Goal: Task Accomplishment & Management: Use online tool/utility

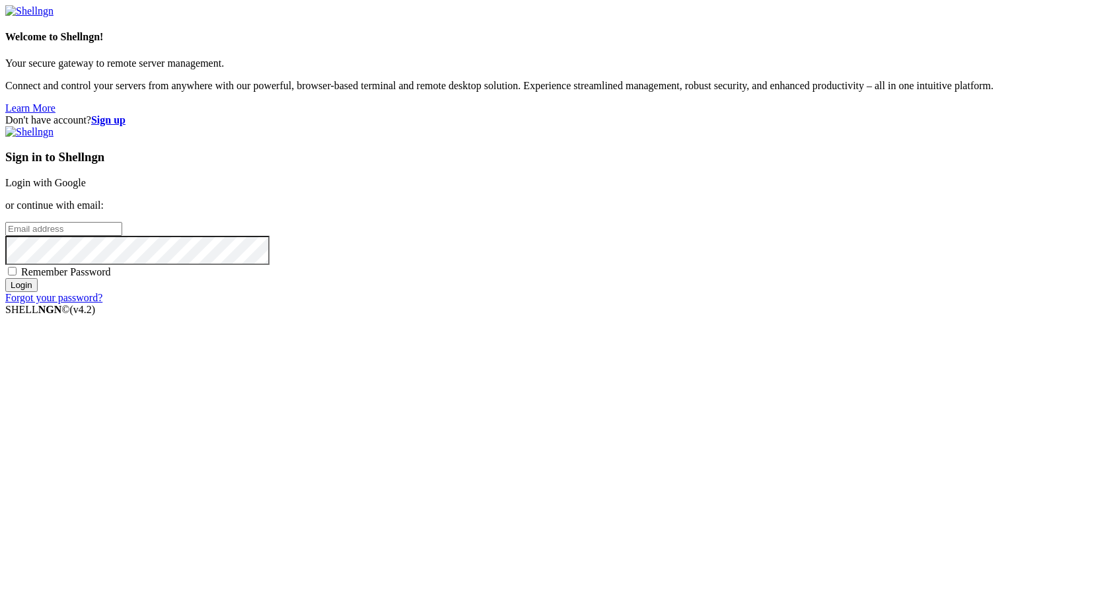
click at [86, 188] on link "Login with Google" at bounding box center [45, 182] width 81 height 11
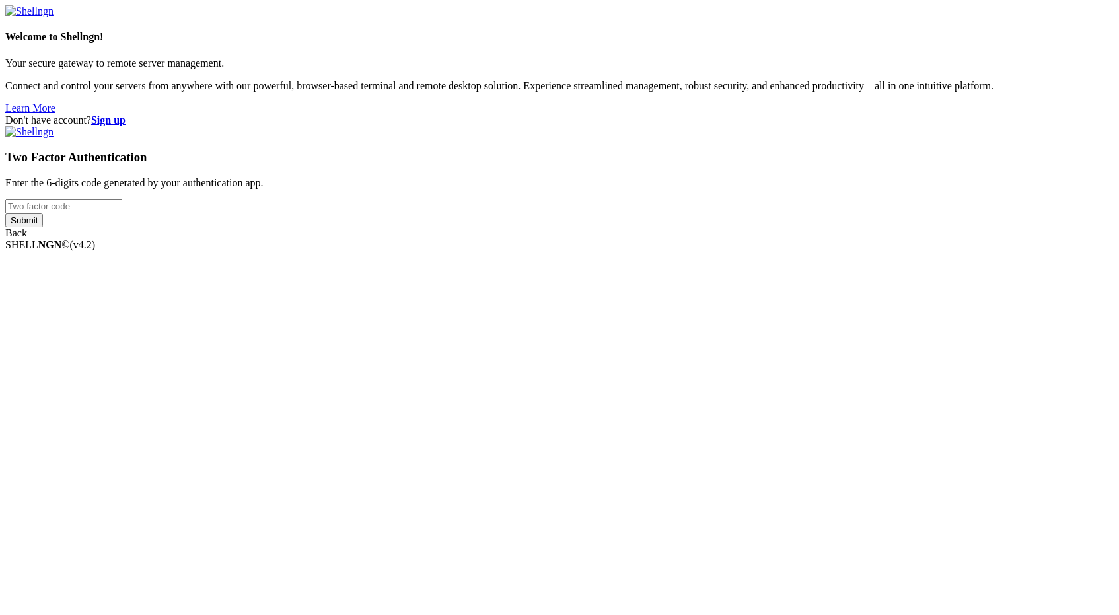
click at [122, 213] on input "number" at bounding box center [63, 206] width 117 height 14
type input "287692"
click at [5, 213] on input "Submit" at bounding box center [24, 220] width 38 height 14
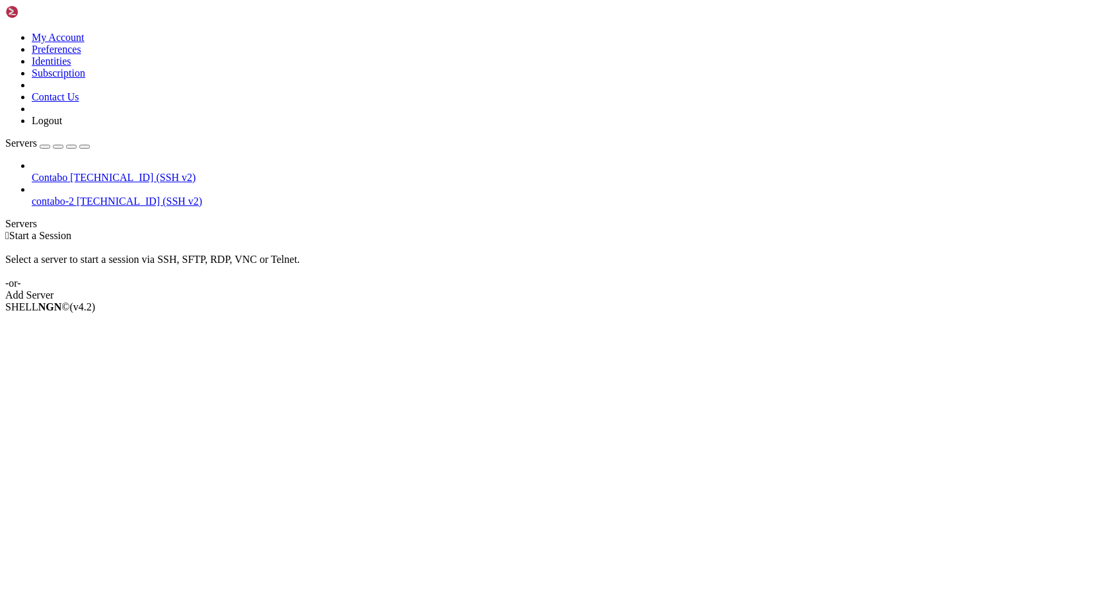
click at [70, 172] on span "[TECHNICAL_ID] (SSH v2)" at bounding box center [132, 177] width 125 height 11
